Goal: Transaction & Acquisition: Purchase product/service

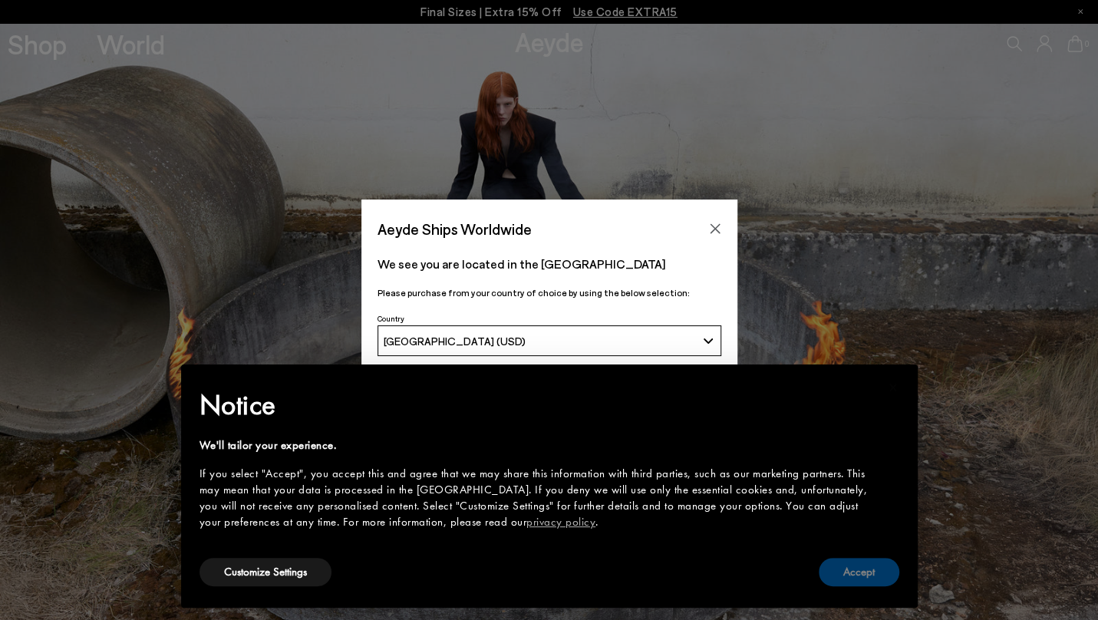
click at [854, 565] on button "Accept" at bounding box center [859, 572] width 81 height 28
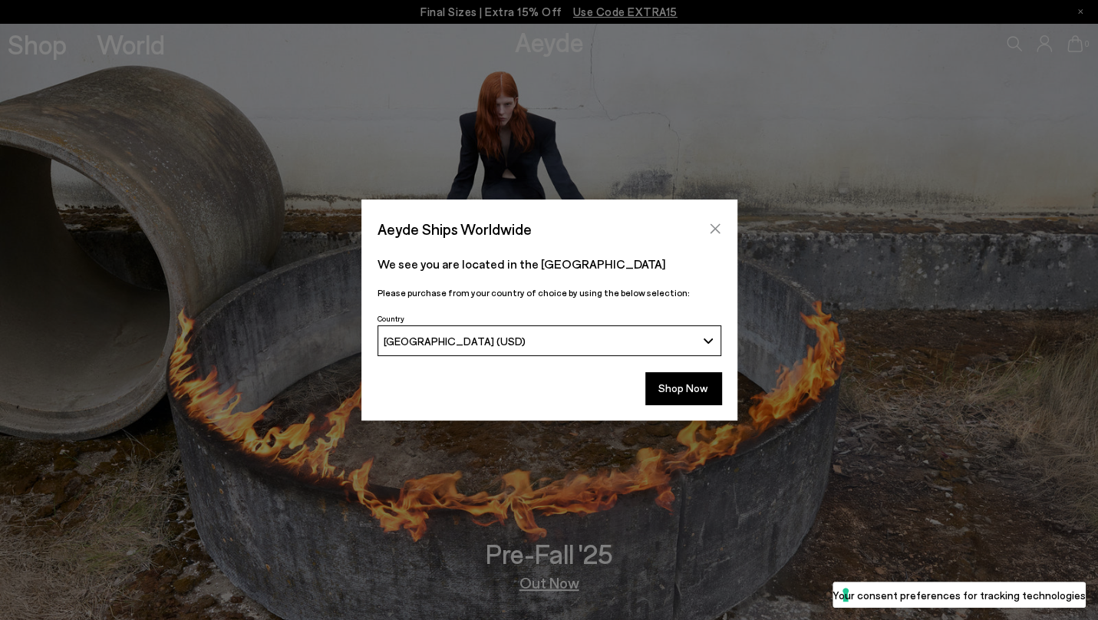
click at [720, 232] on button "Close" at bounding box center [714, 228] width 23 height 23
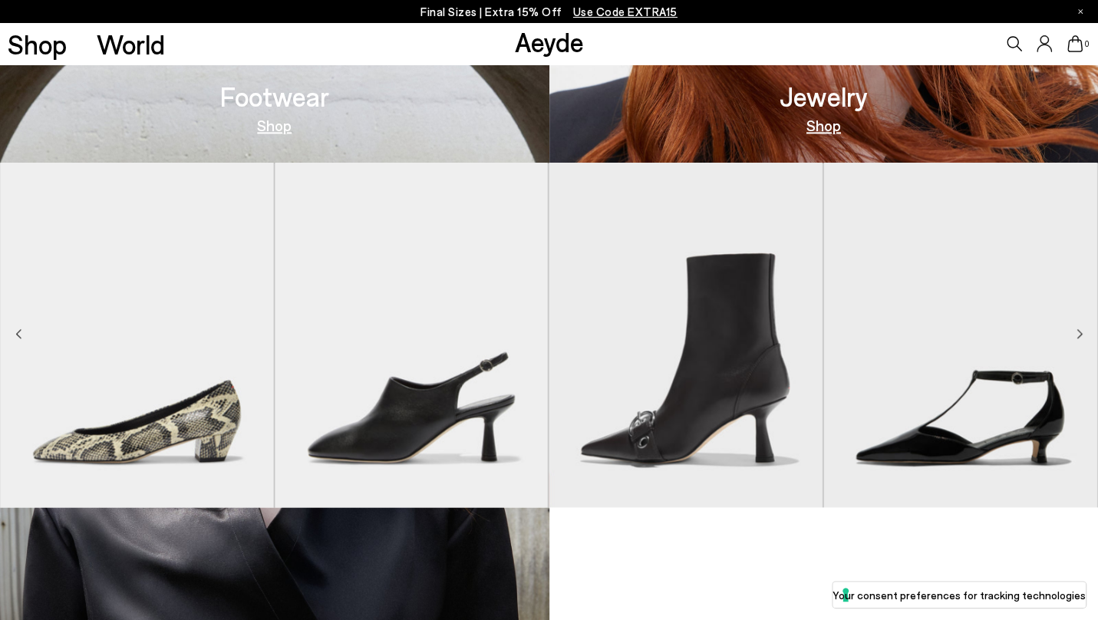
scroll to position [1344, 0]
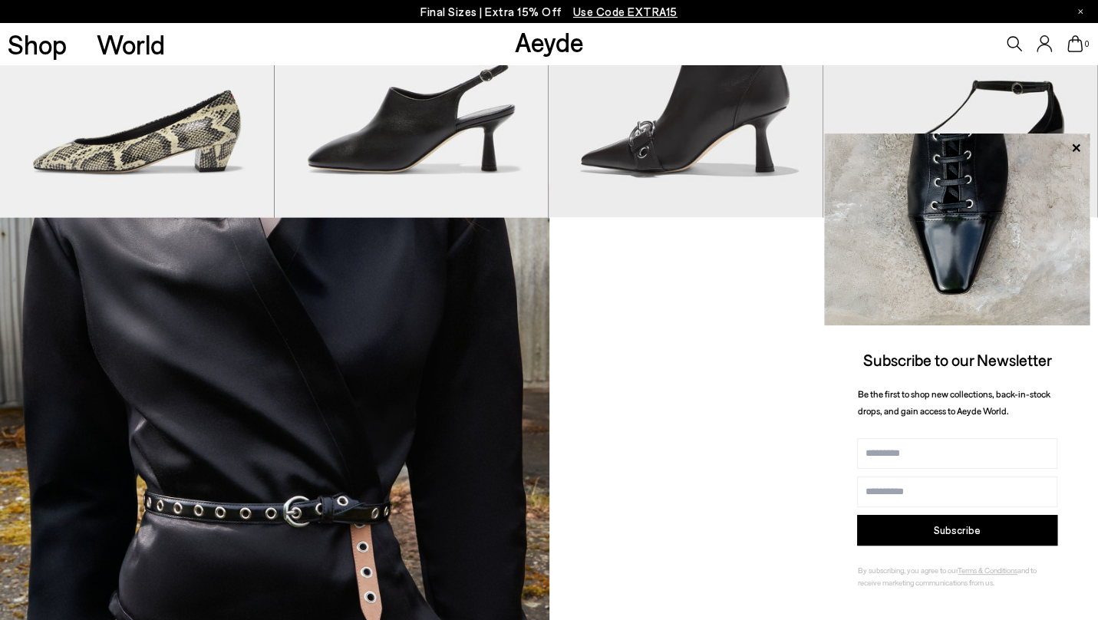
click at [996, 100] on img "4 / 9" at bounding box center [960, 45] width 274 height 344
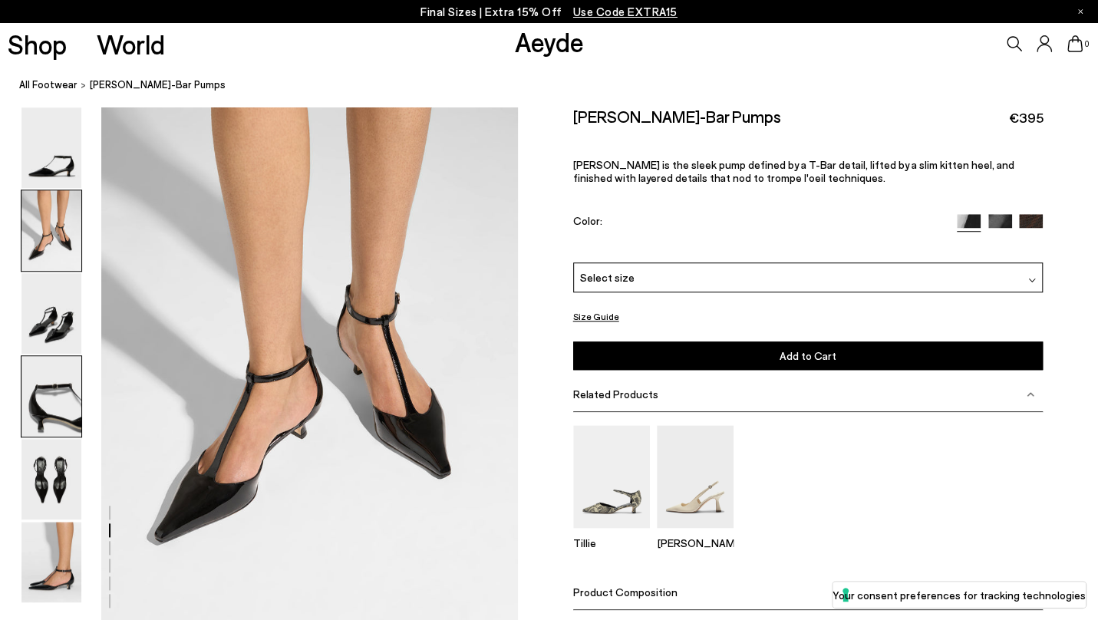
scroll to position [558, 0]
click at [780, 272] on div "Select size" at bounding box center [808, 277] width 470 height 30
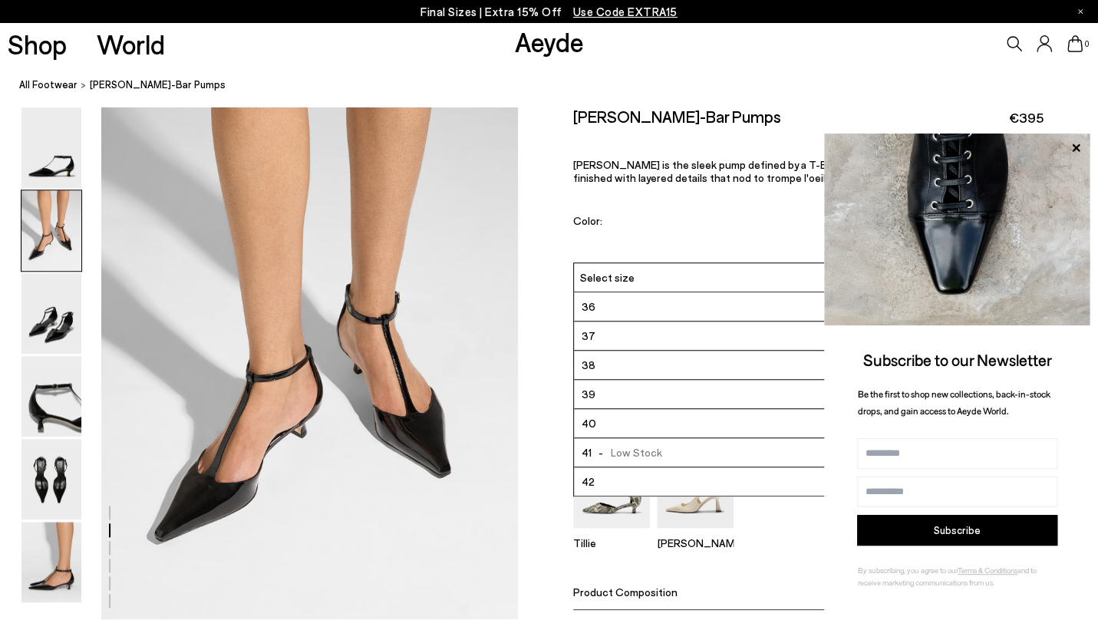
click at [609, 366] on li "38" at bounding box center [808, 364] width 469 height 29
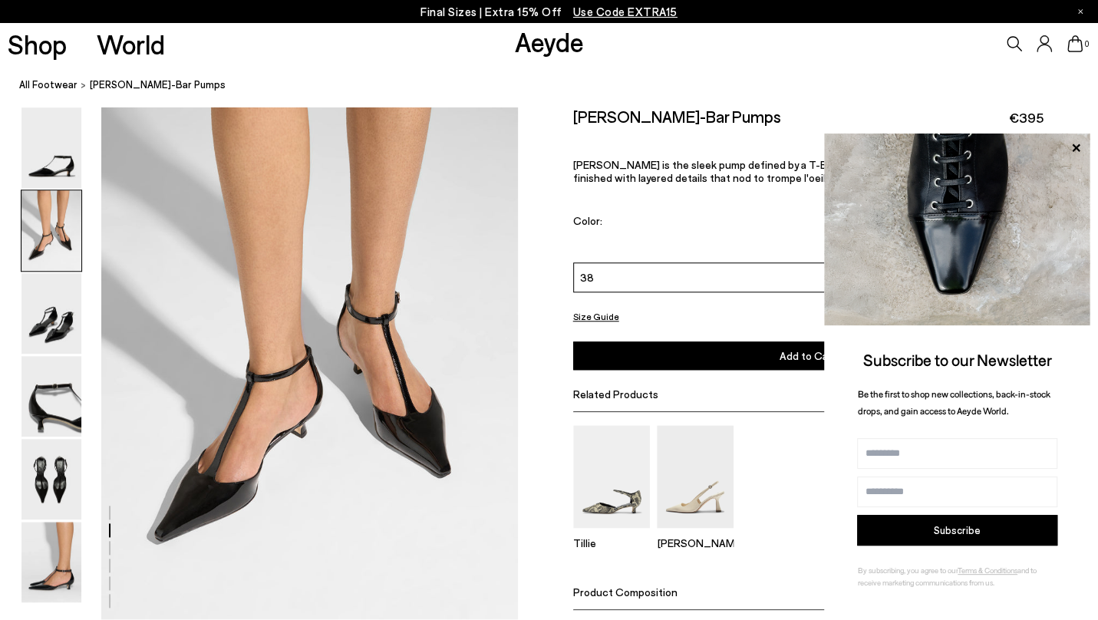
click at [1069, 135] on img at bounding box center [957, 229] width 266 height 192
click at [1069, 137] on img at bounding box center [957, 229] width 266 height 192
click at [1077, 143] on icon at bounding box center [1076, 148] width 20 height 20
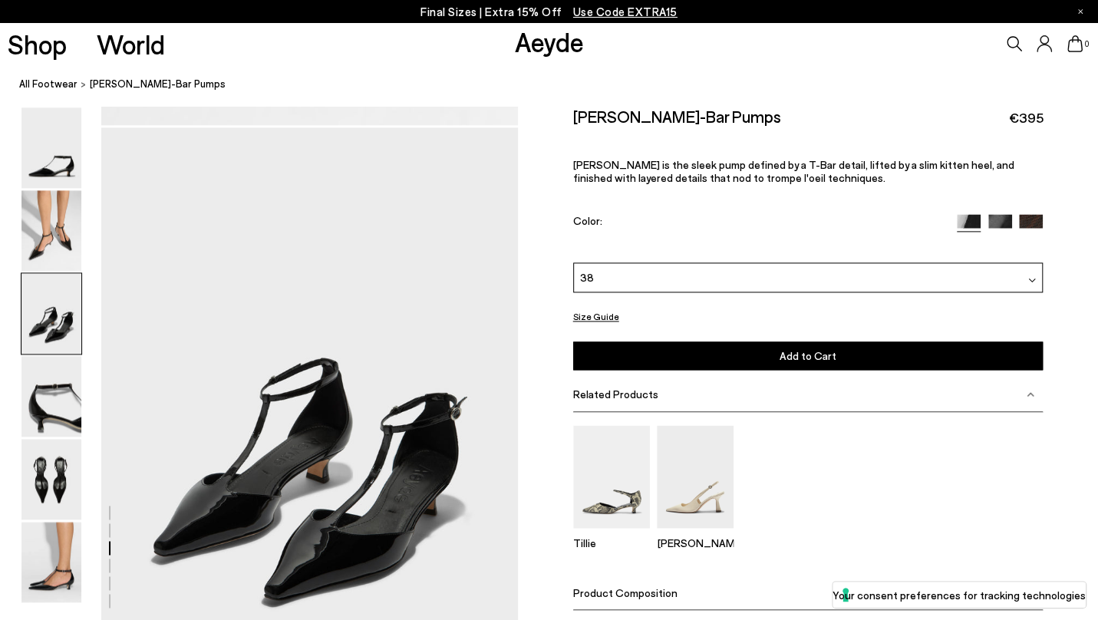
scroll to position [1188, 0]
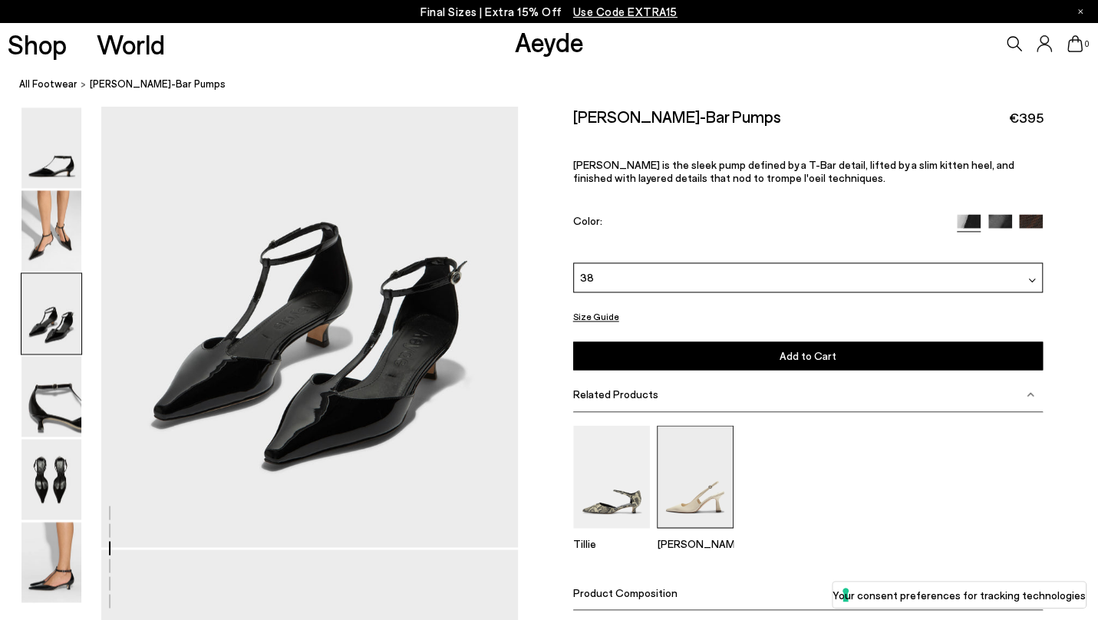
click at [730, 480] on img at bounding box center [695, 476] width 77 height 102
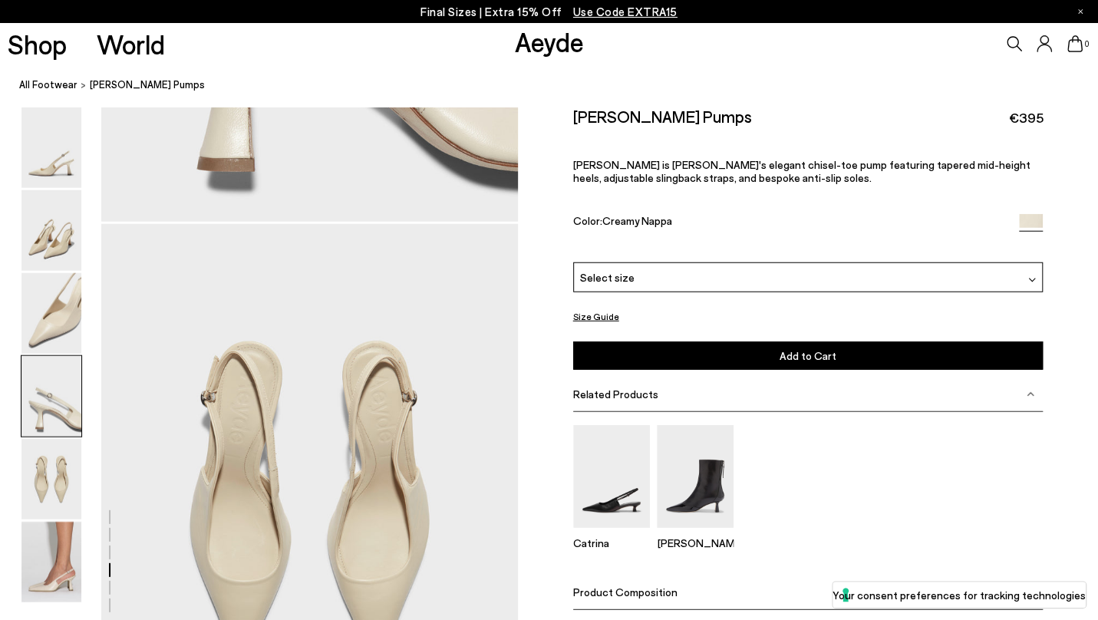
scroll to position [2114, 0]
